Goal: Transaction & Acquisition: Download file/media

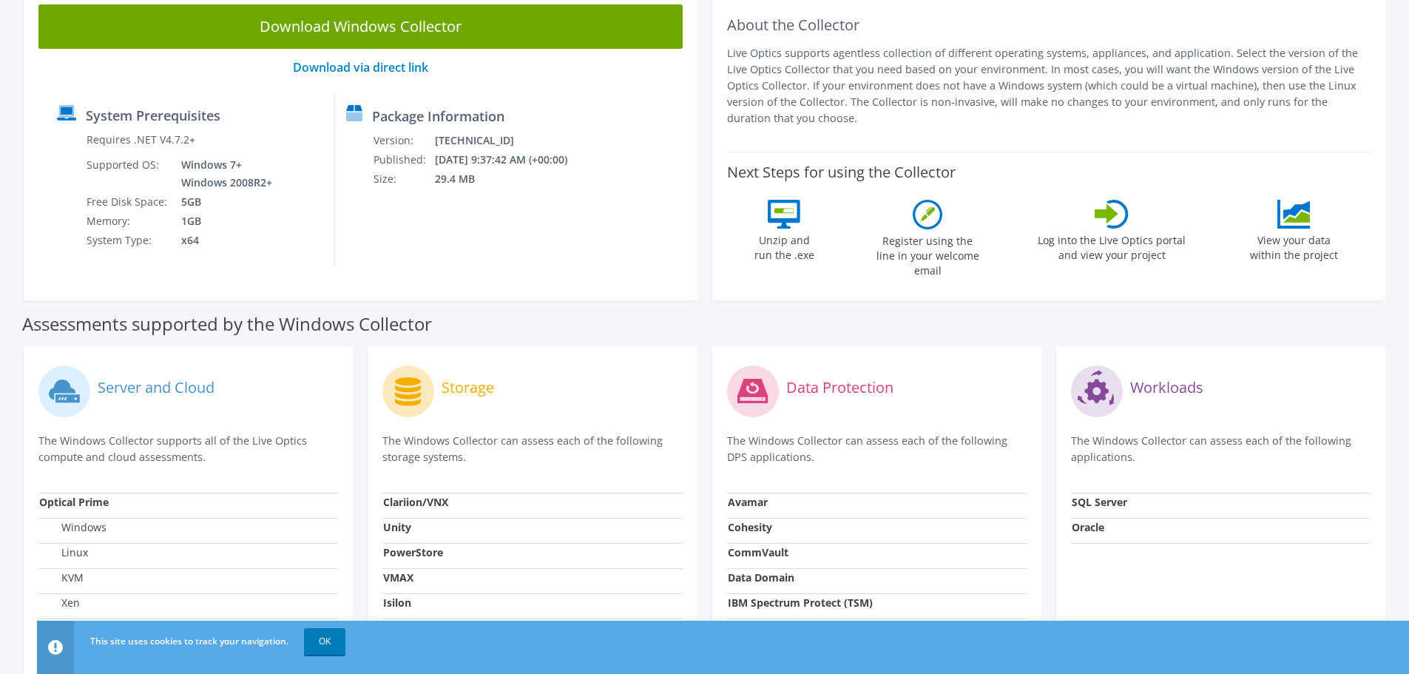
scroll to position [148, 0]
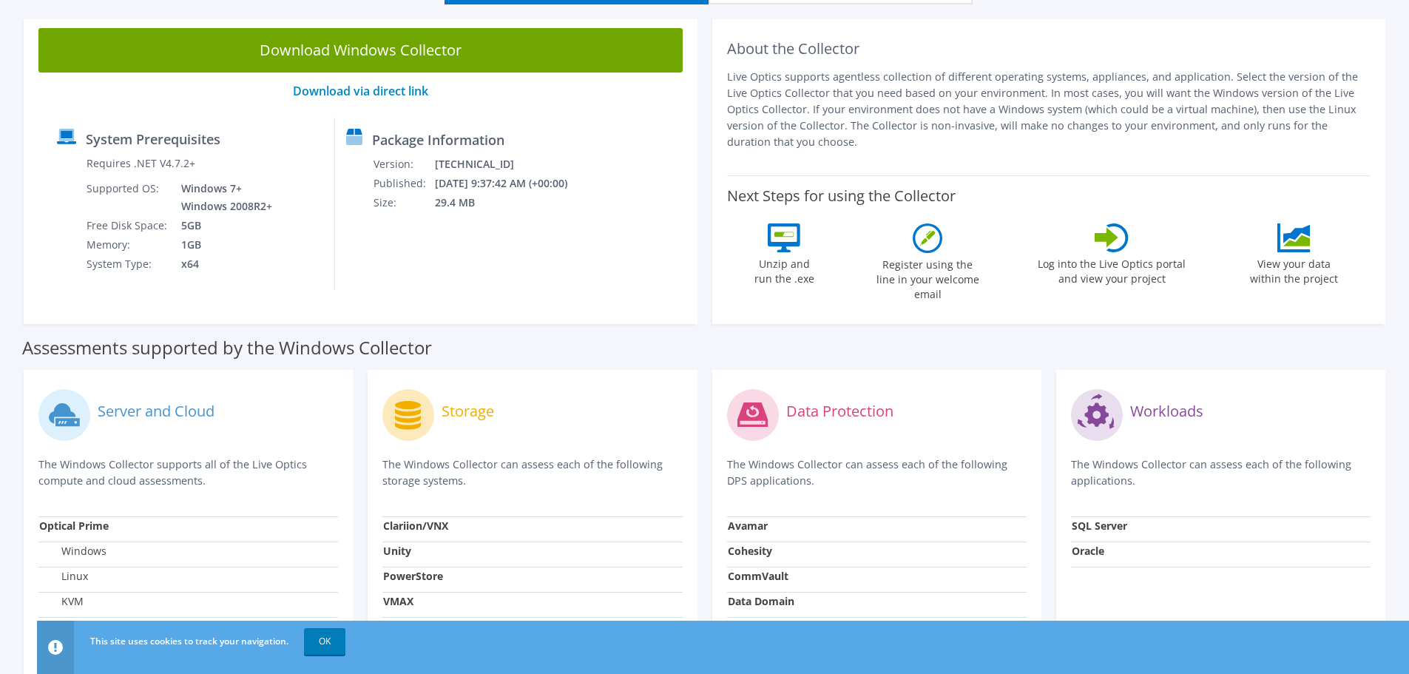
click at [596, 393] on div "Storage" at bounding box center [532, 415] width 300 height 61
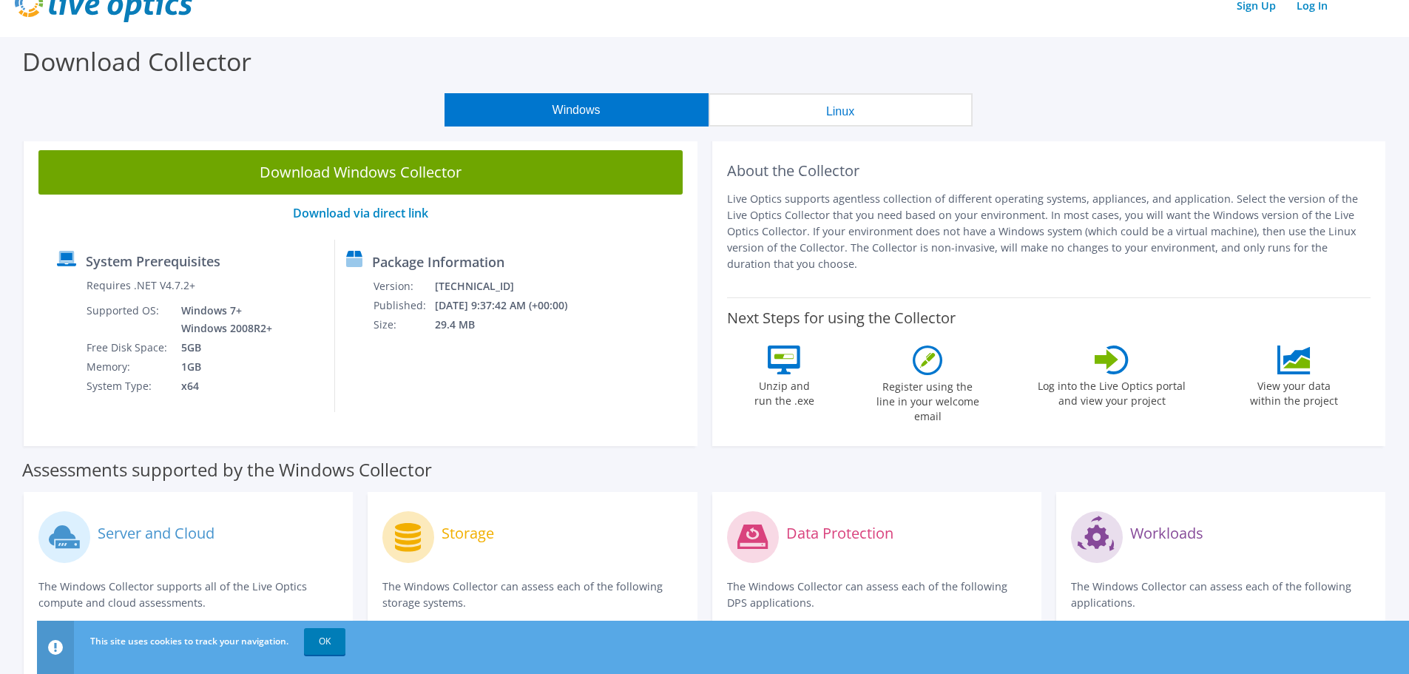
scroll to position [0, 0]
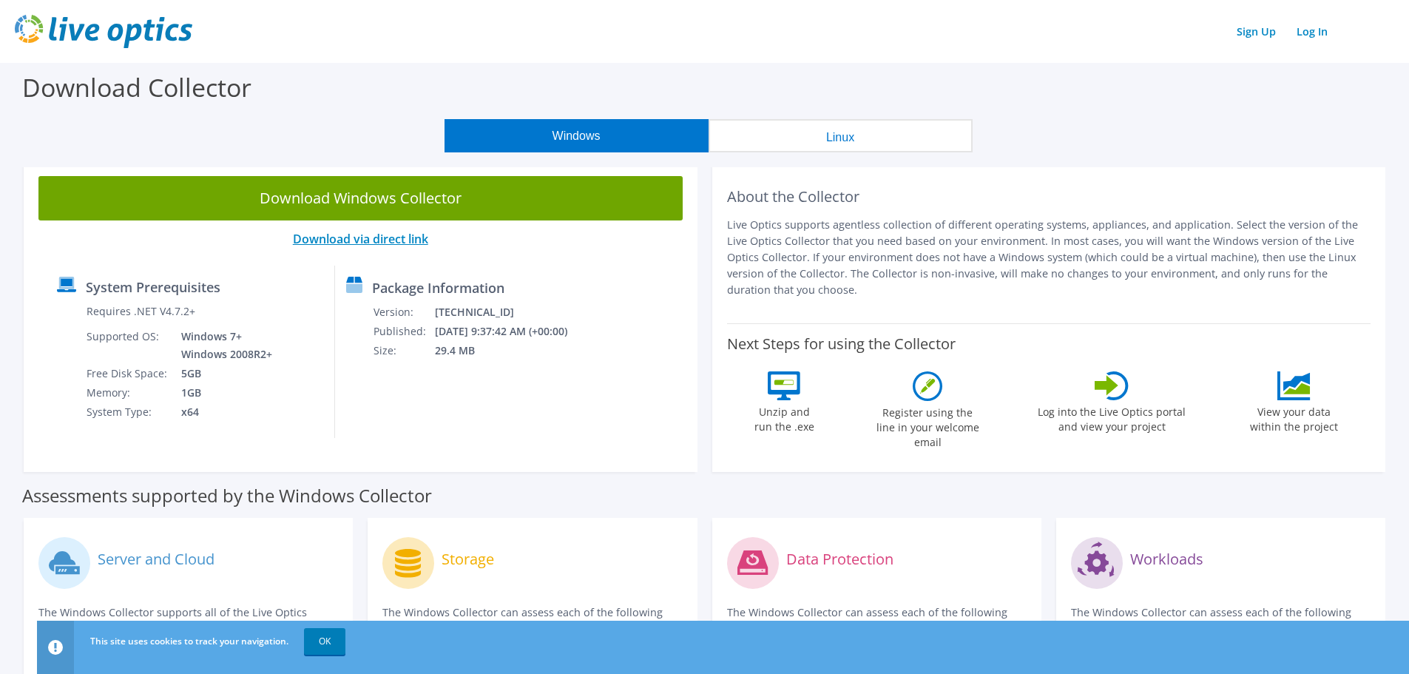
click at [396, 237] on link "Download via direct link" at bounding box center [360, 239] width 135 height 16
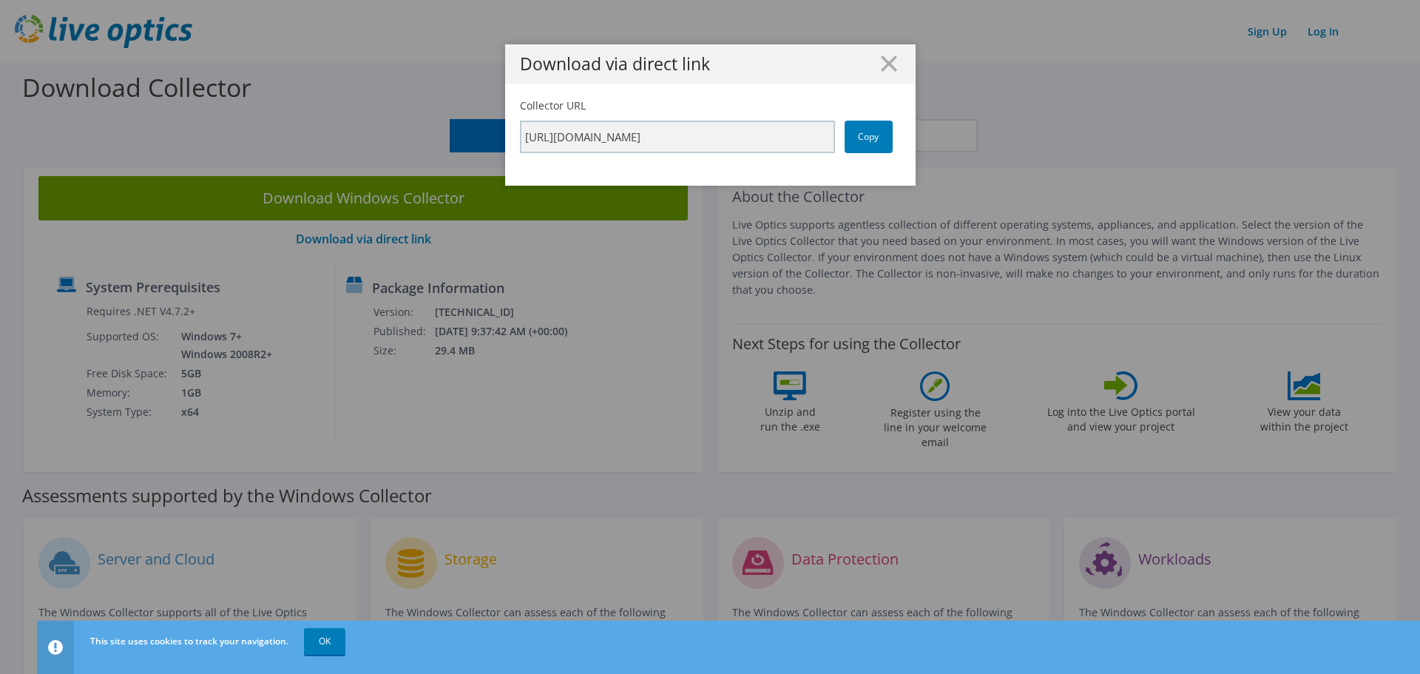
click at [894, 62] on h1 "Download via direct link" at bounding box center [710, 63] width 381 height 17
click at [891, 56] on h1 "Download via direct link" at bounding box center [710, 63] width 381 height 17
click at [883, 62] on line at bounding box center [889, 63] width 15 height 15
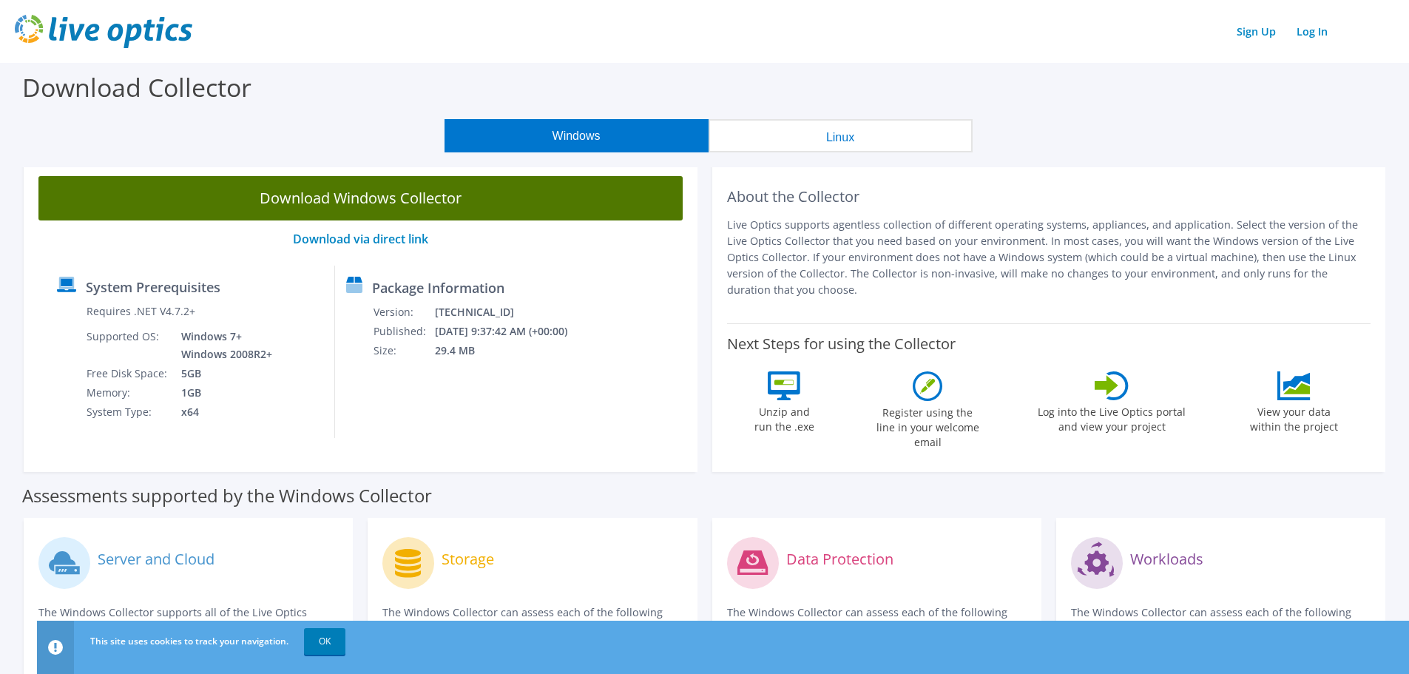
click at [360, 203] on link "Download Windows Collector" at bounding box center [360, 198] width 644 height 44
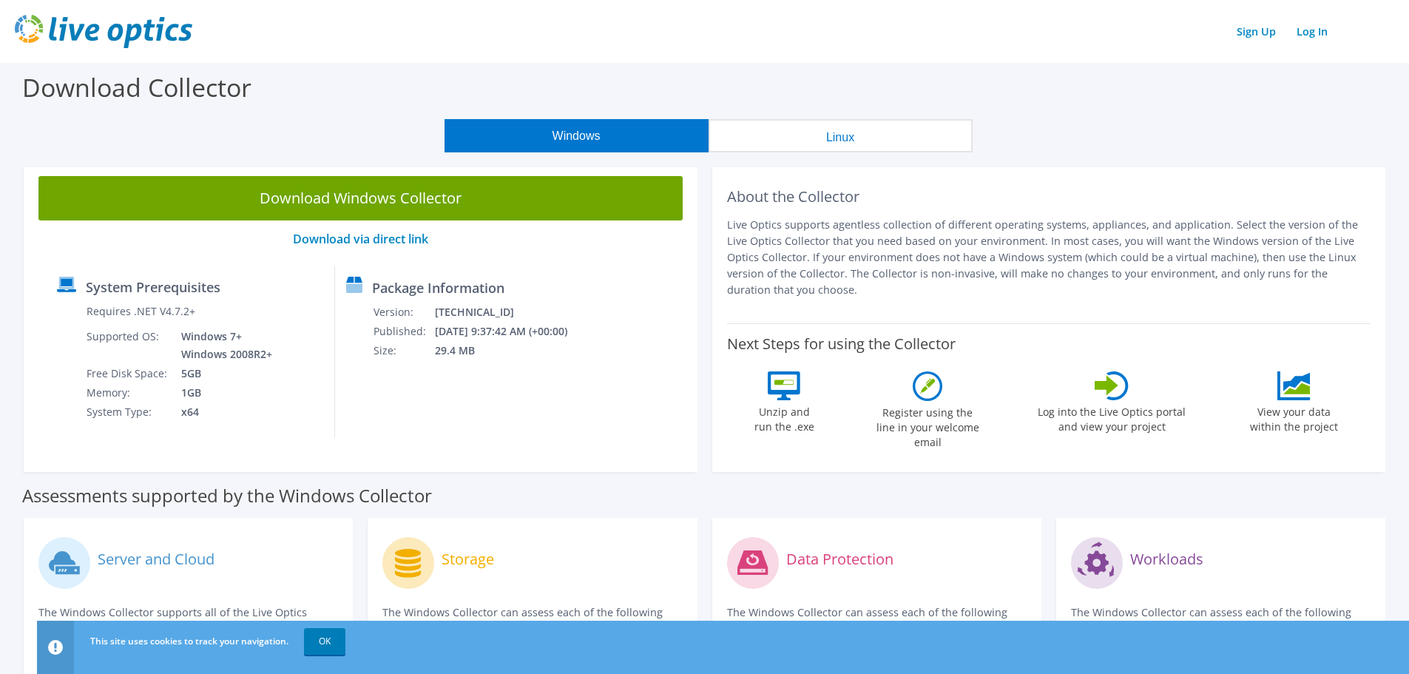
click at [986, 246] on p "Live Optics supports agentless collection of different operating systems, appli…" at bounding box center [1049, 257] width 644 height 81
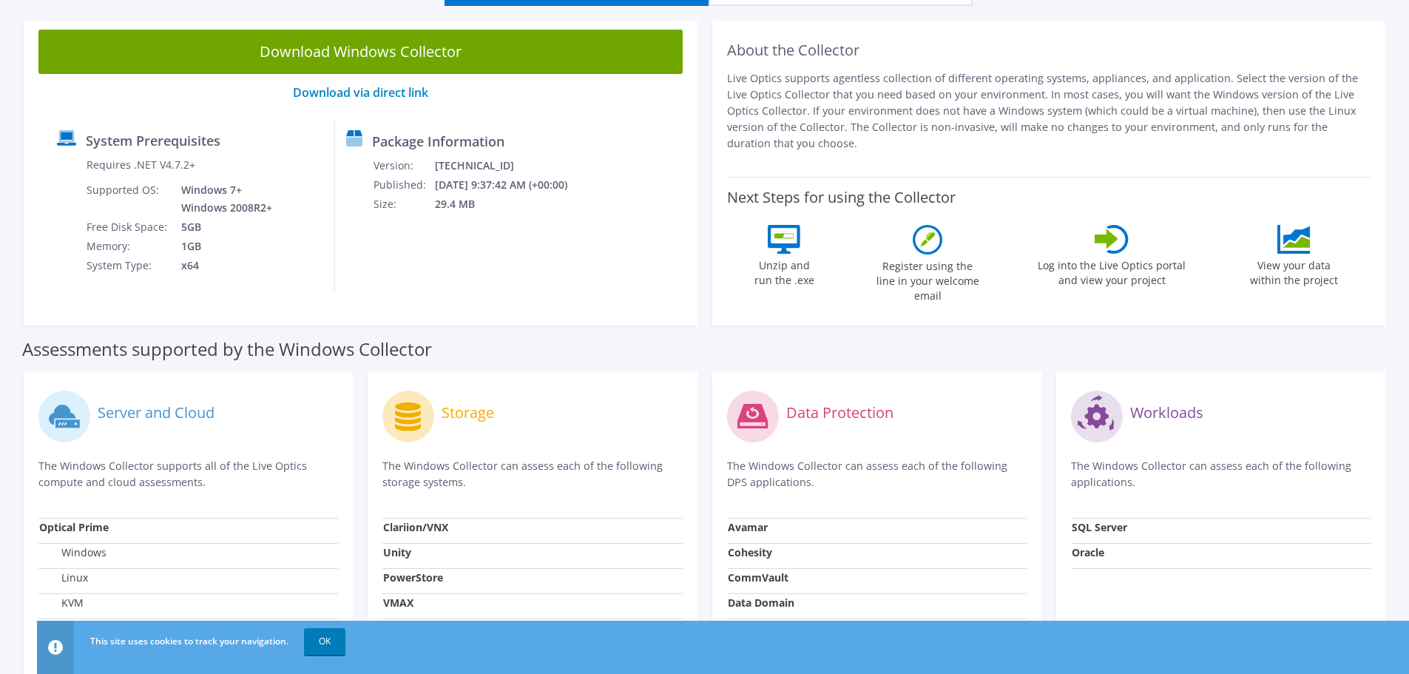
scroll to position [148, 0]
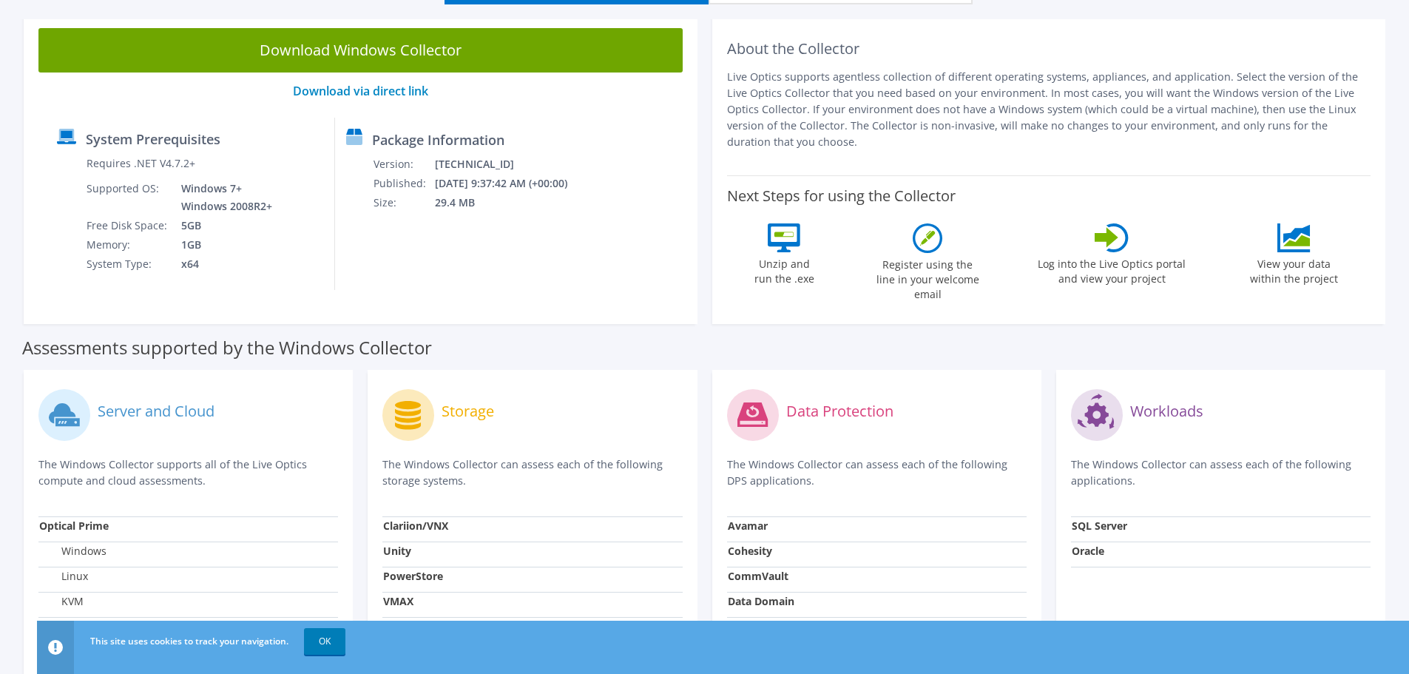
click at [1298, 279] on label "View your data within the project" at bounding box center [1294, 269] width 107 height 34
